Goal: Task Accomplishment & Management: Manage account settings

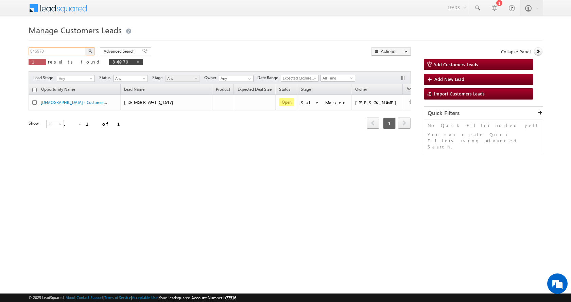
click at [32, 50] on input "846970" at bounding box center [58, 51] width 58 height 8
paste input "19925"
type input "819925"
click at [86, 47] on button "button" at bounding box center [90, 51] width 9 height 8
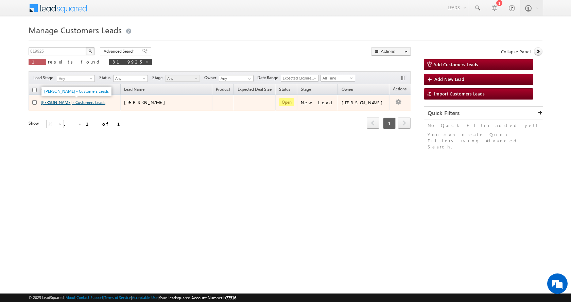
click at [59, 102] on link "[PERSON_NAME] - Customers Leads" at bounding box center [73, 102] width 65 height 5
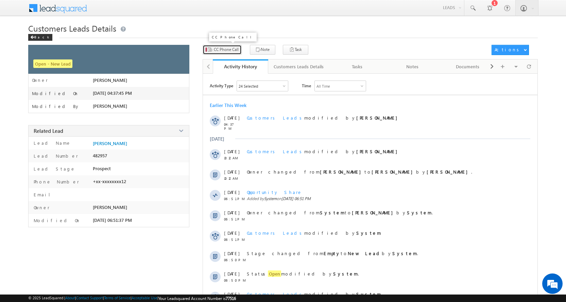
click at [227, 48] on span "CC Phone Call" at bounding box center [226, 50] width 25 height 6
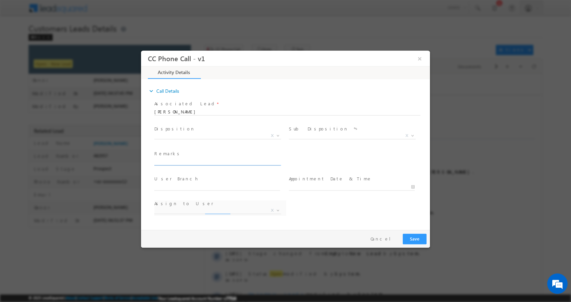
click at [187, 162] on input "text" at bounding box center [217, 162] width 126 height 7
type input "AMAN KUMAR-9536278712-RENOVATION-MOTHER-AGE-70 -AGE-42-LOAN-8 L-PV-40 L-NAGAR N…"
select select "adnan.hasan@sgrlimited.in"
type input "AMAN KUMAR-9536278712-RENOVATION-MOTHER-AGE-70 -AGE-42-LOAN-8 L-PV-40 L-NAGAR N…"
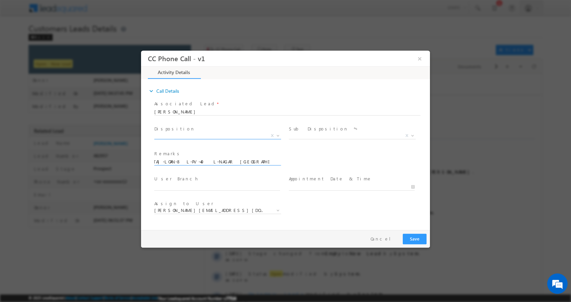
click at [278, 134] on b at bounding box center [278, 135] width 4 height 2
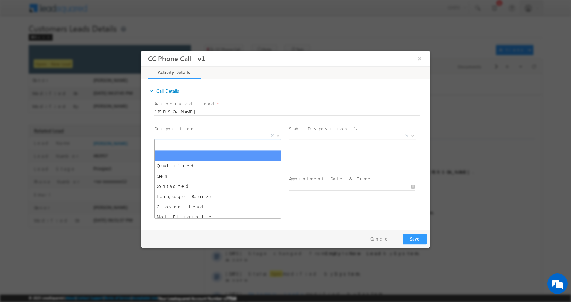
scroll to position [0, 0]
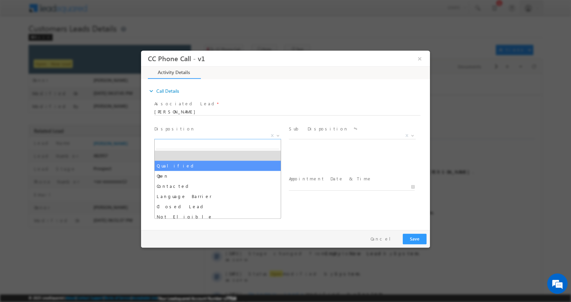
select select "Qualified"
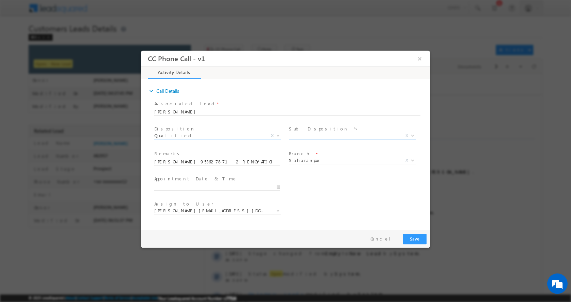
click at [412, 135] on b at bounding box center [413, 135] width 4 height 2
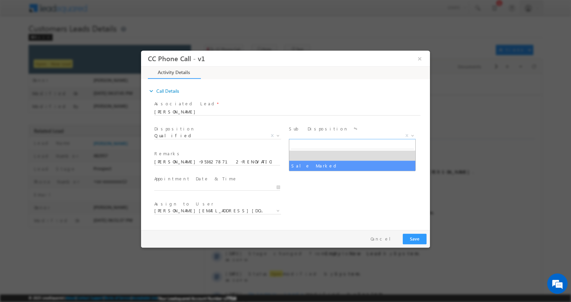
select select "Sale Marked"
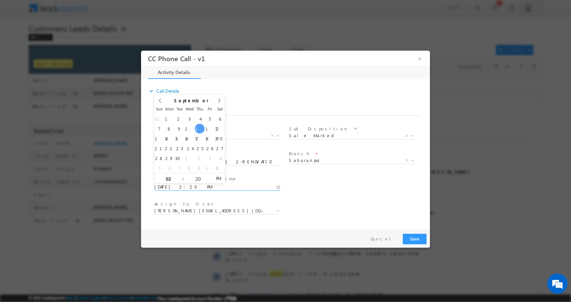
click at [278, 185] on input "09/11/2025 2:20 PM" at bounding box center [217, 187] width 126 height 7
type input "09/12/2025 1:20 PM"
type input "01"
click at [179, 181] on span at bounding box center [180, 180] width 5 height 5
type input "09/12/2025 12:20 PM"
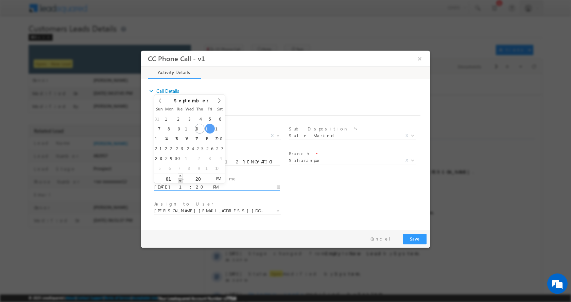
type input "12"
click at [179, 181] on span at bounding box center [180, 180] width 5 height 5
type input "09/12/2025 11:20 AM"
type input "11"
click at [182, 180] on span at bounding box center [180, 180] width 5 height 5
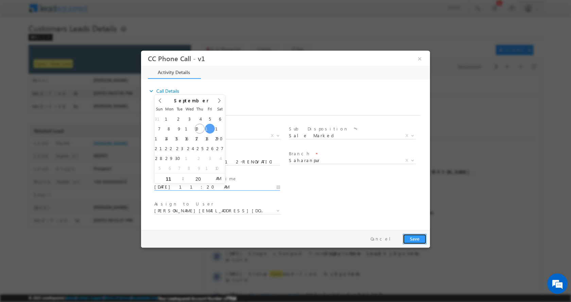
click at [420, 238] on button "Save" at bounding box center [415, 239] width 24 height 11
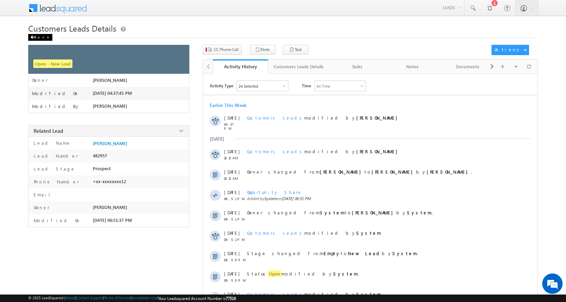
click at [36, 37] on div "Back" at bounding box center [40, 37] width 24 height 7
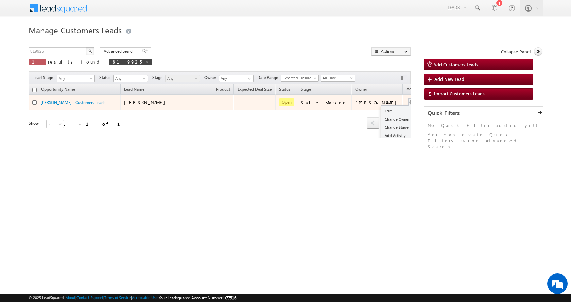
click at [409, 100] on button "button" at bounding box center [412, 102] width 7 height 7
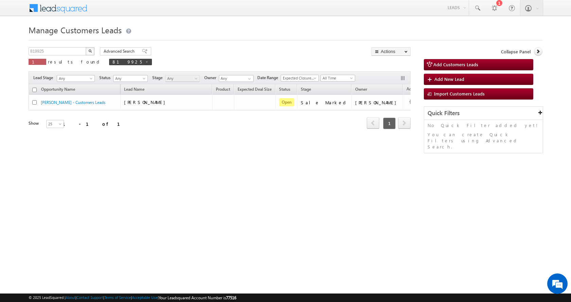
click at [369, 111] on div "Refresh first prev 1 next last 1 - 1 of 1" at bounding box center [220, 121] width 382 height 20
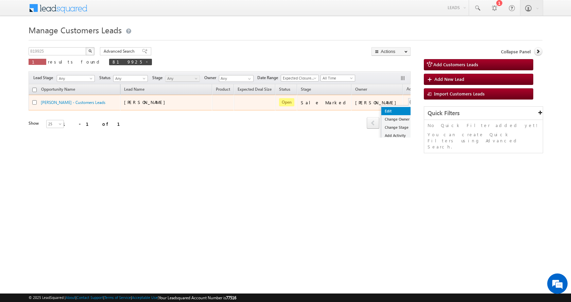
click at [382, 111] on link "Edit" at bounding box center [399, 111] width 34 height 8
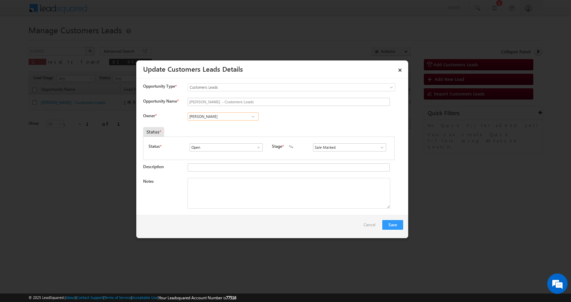
click at [203, 118] on input "[PERSON_NAME]" at bounding box center [223, 117] width 71 height 8
paste input "[PERSON_NAME]"
click at [213, 131] on span "[EMAIL_ADDRESS][DOMAIN_NAME]" at bounding box center [220, 129] width 61 height 5
type input "[PERSON_NAME]"
click at [229, 198] on textarea "Notes" at bounding box center [289, 193] width 203 height 31
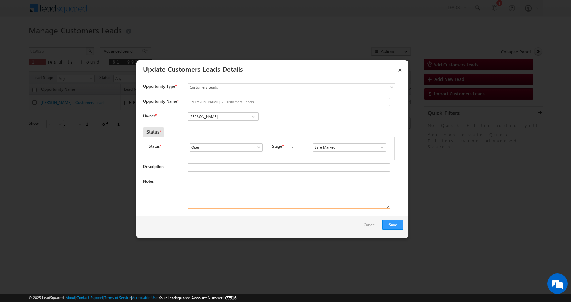
paste textarea
click at [192, 181] on textarea "Notes" at bounding box center [289, 193] width 203 height 31
paste textarea "[PERSON_NAME]-9536278712-RENOVATION-MOTHER-AGE-[DEMOGRAPHIC_DATA] -AGE-[DEMOGRA…"
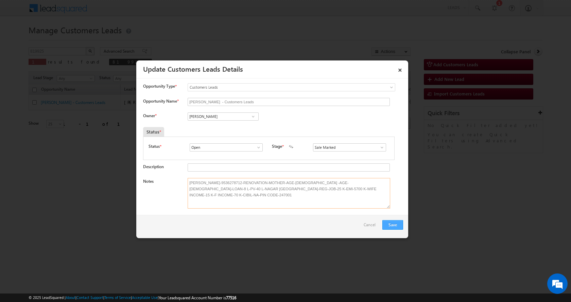
type textarea "[PERSON_NAME]-9536278712-RENOVATION-MOTHER-AGE-[DEMOGRAPHIC_DATA] -AGE-[DEMOGRA…"
click at [393, 222] on button "Save" at bounding box center [393, 225] width 21 height 10
